Goal: Task Accomplishment & Management: Manage account settings

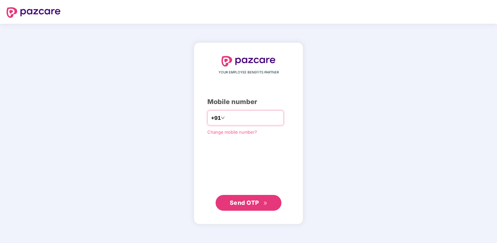
type input "**********"
click at [239, 208] on button "Send OTP" at bounding box center [248, 203] width 66 height 16
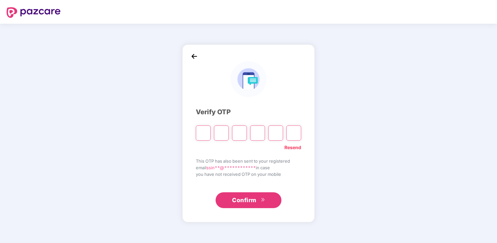
type input "*"
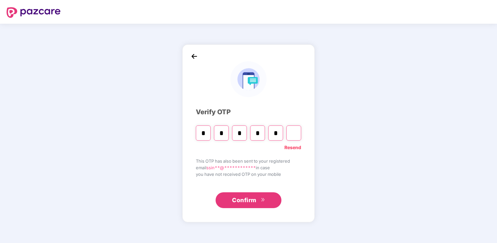
type input "*"
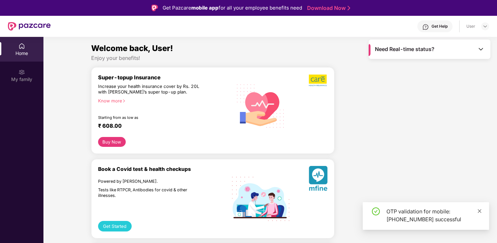
click at [479, 210] on icon "close" at bounding box center [479, 211] width 4 height 4
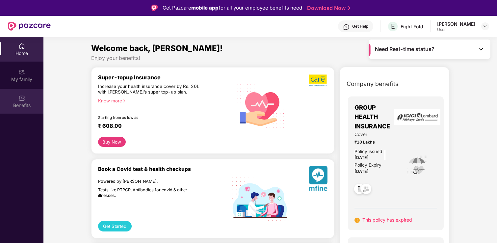
click at [15, 100] on div "Benefits" at bounding box center [21, 101] width 43 height 25
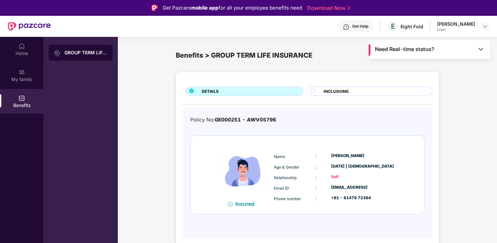
click at [75, 55] on div "GROUP TERM LIFE INSURANCE" at bounding box center [85, 52] width 43 height 7
click at [313, 93] on circle at bounding box center [312, 91] width 4 height 4
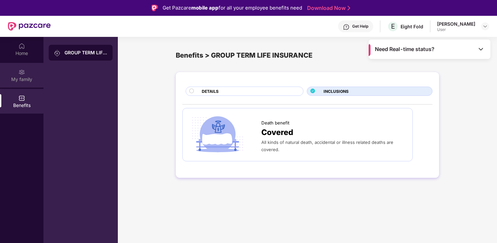
click at [18, 73] on div "My family" at bounding box center [21, 75] width 43 height 25
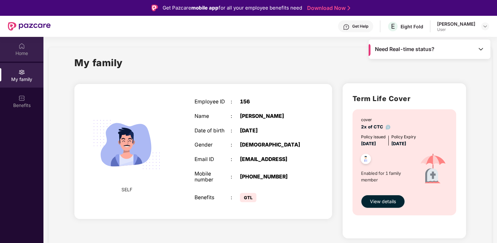
click at [20, 50] on div "Home" at bounding box center [21, 53] width 43 height 7
